Goal: Communication & Community: Connect with others

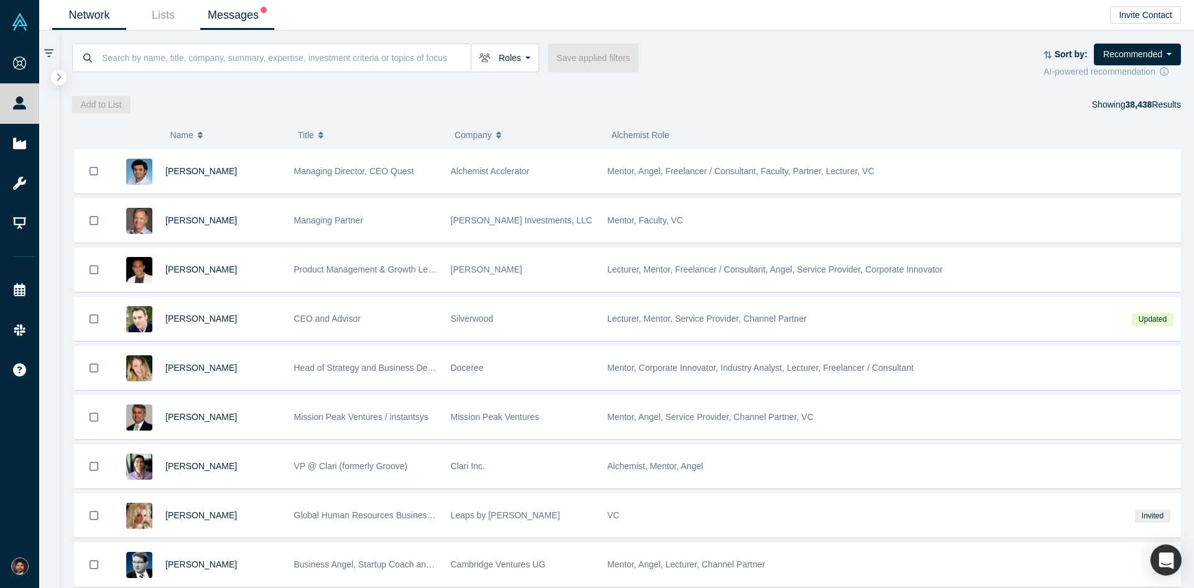
click at [234, 14] on link "Messages" at bounding box center [237, 15] width 74 height 29
